Goal: Check status: Check status

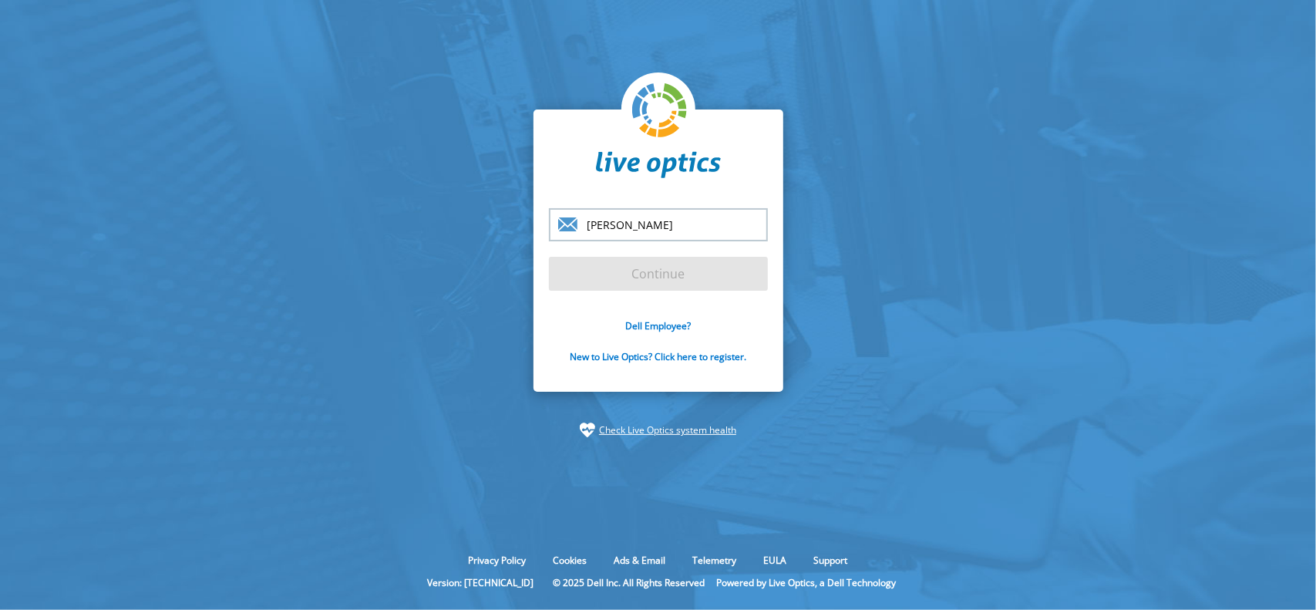
type input "[PERSON_NAME][EMAIL_ADDRESS][DOMAIN_NAME]"
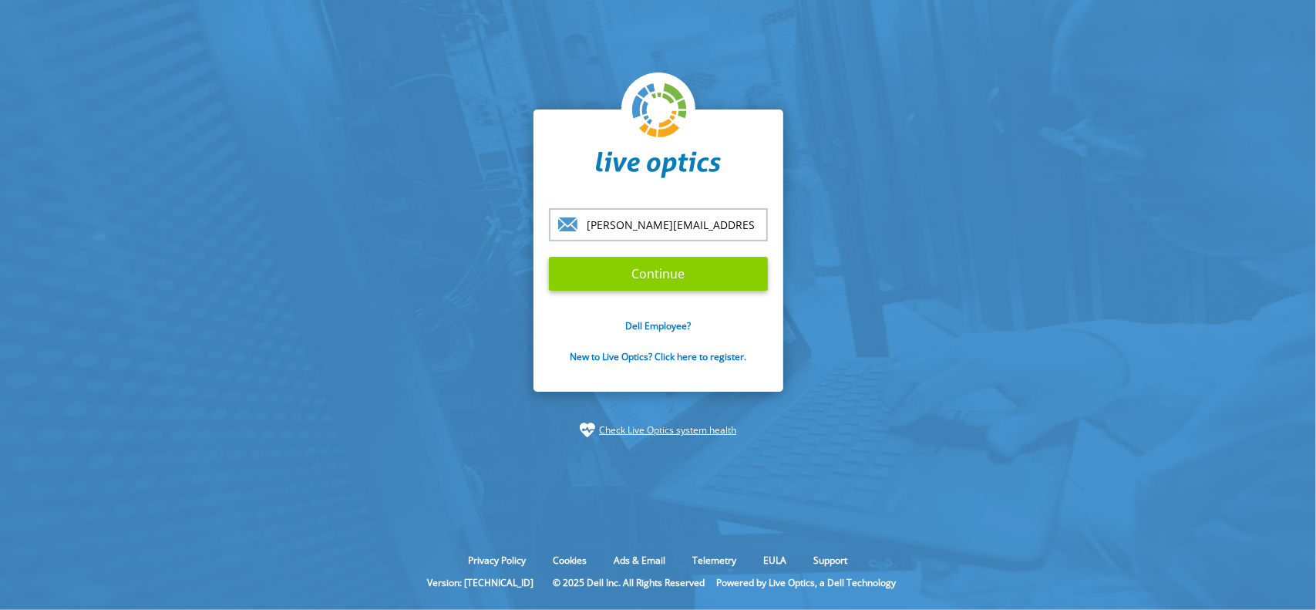
click at [647, 279] on input "Continue" at bounding box center [658, 274] width 219 height 34
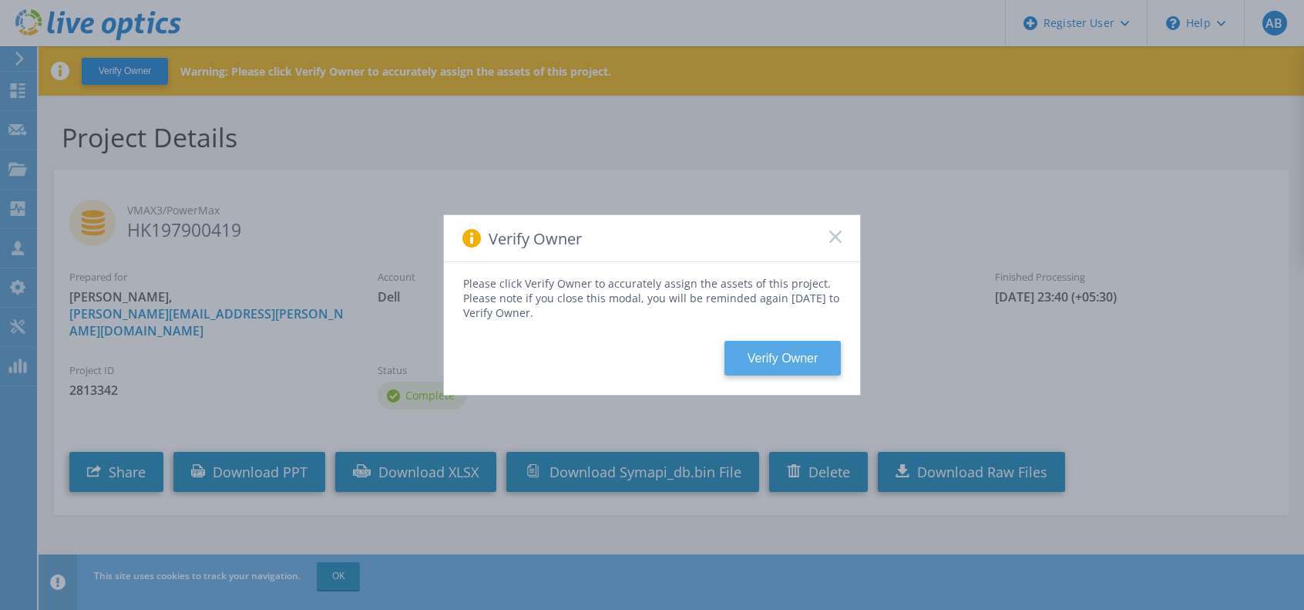
click at [749, 357] on button "Verify Owner" at bounding box center [783, 358] width 116 height 35
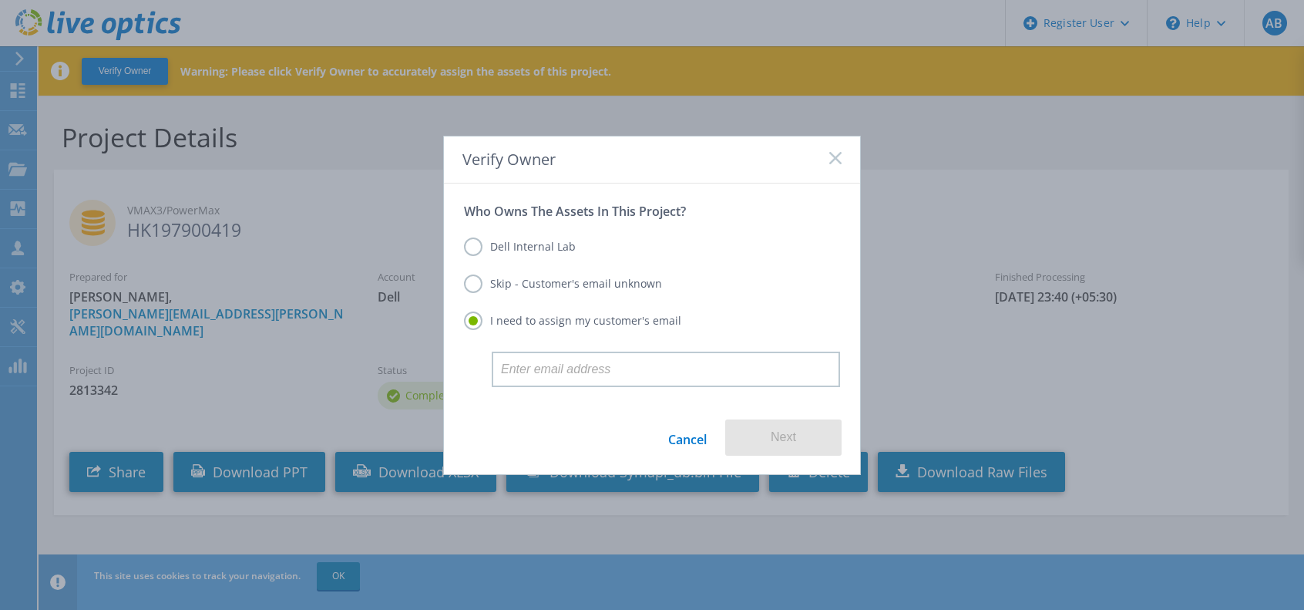
click at [478, 285] on label "Skip - Customer's email unknown" at bounding box center [563, 283] width 198 height 19
click at [0, 0] on input "Skip - Customer's email unknown" at bounding box center [0, 0] width 0 height 0
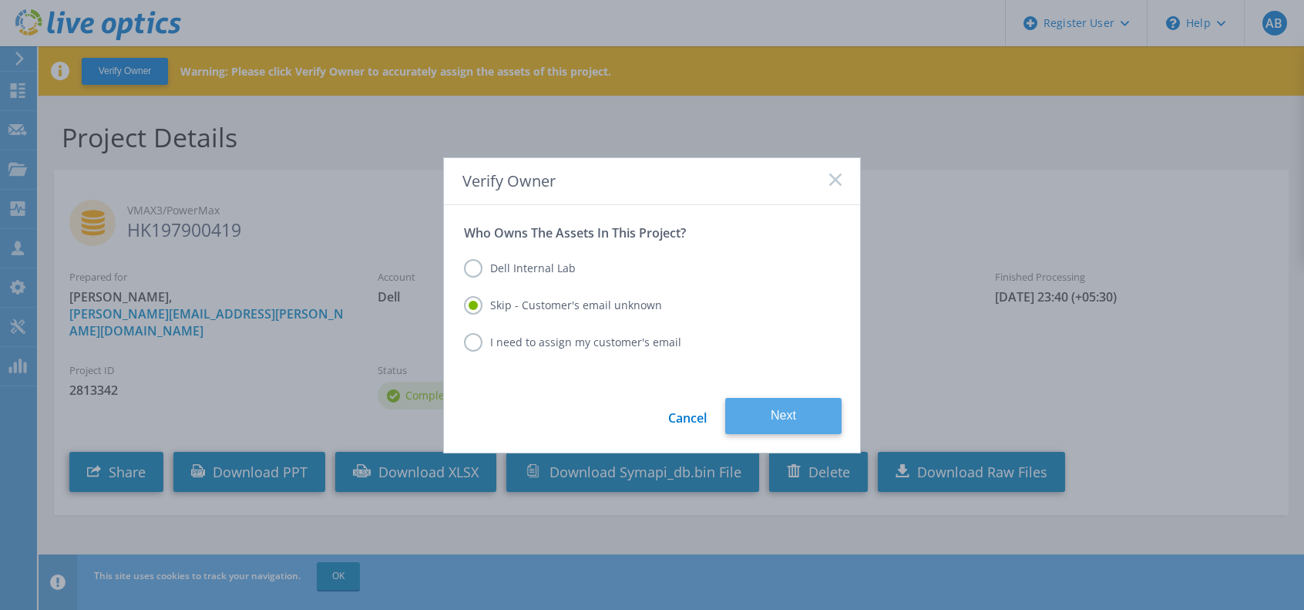
click at [788, 416] on button "Next" at bounding box center [783, 416] width 116 height 36
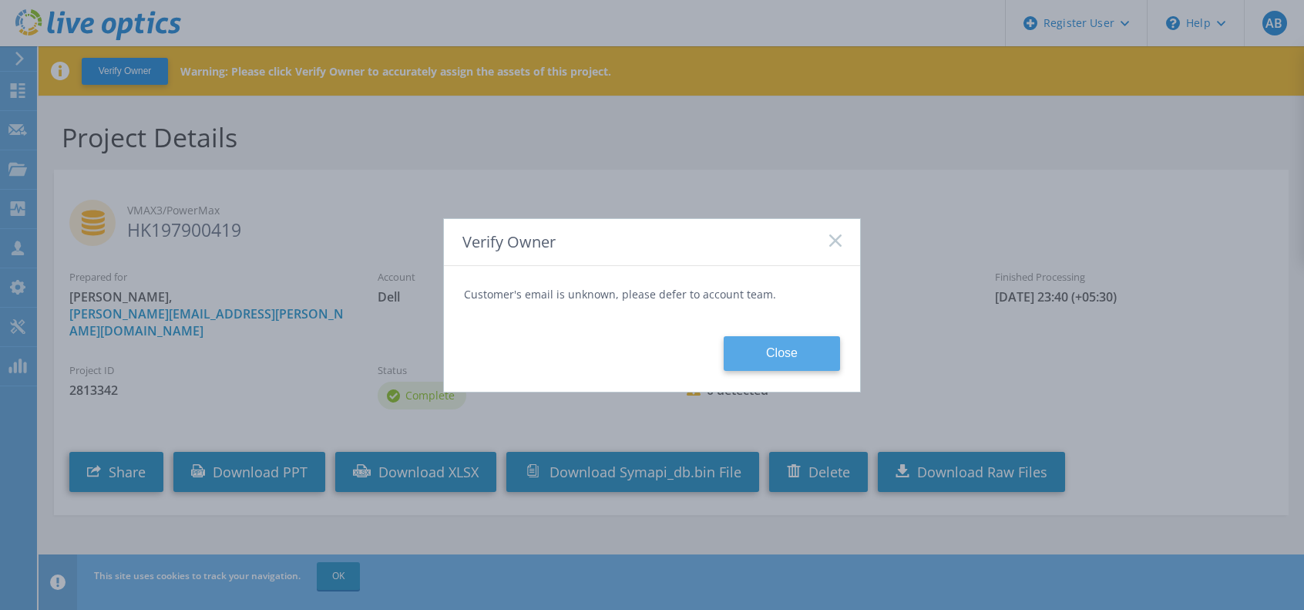
click at [777, 357] on button "Close" at bounding box center [782, 353] width 116 height 35
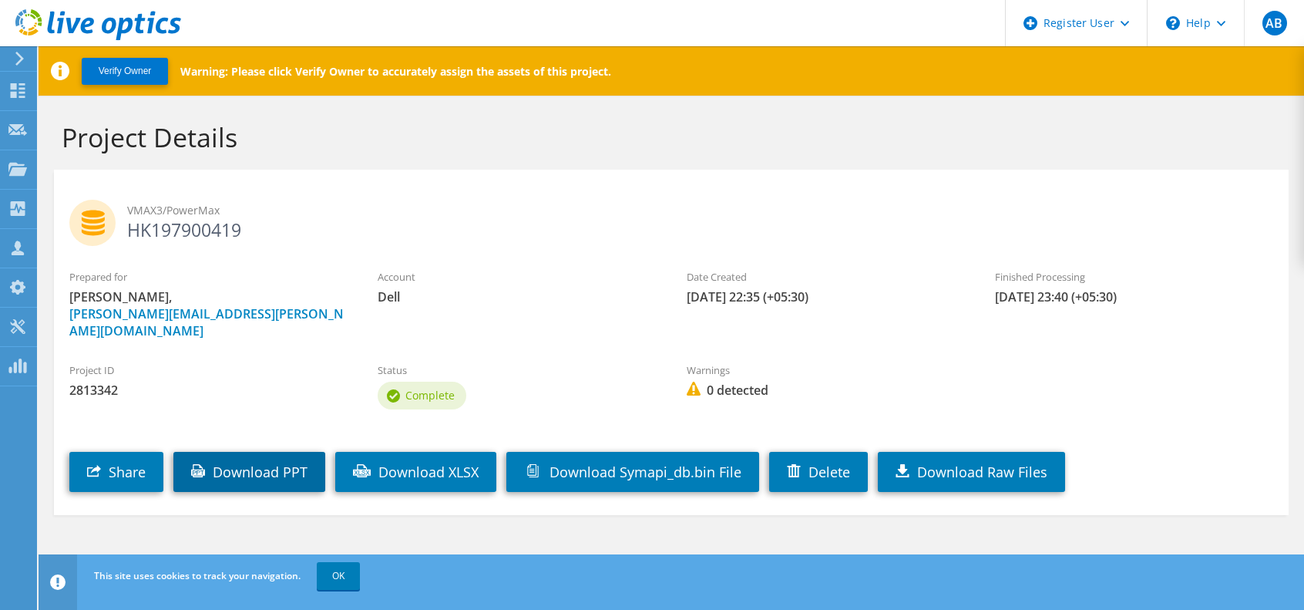
click at [253, 464] on link "Download PPT" at bounding box center [249, 472] width 152 height 40
click at [278, 461] on link "Download PPT" at bounding box center [249, 472] width 152 height 40
